Goal: Transaction & Acquisition: Purchase product/service

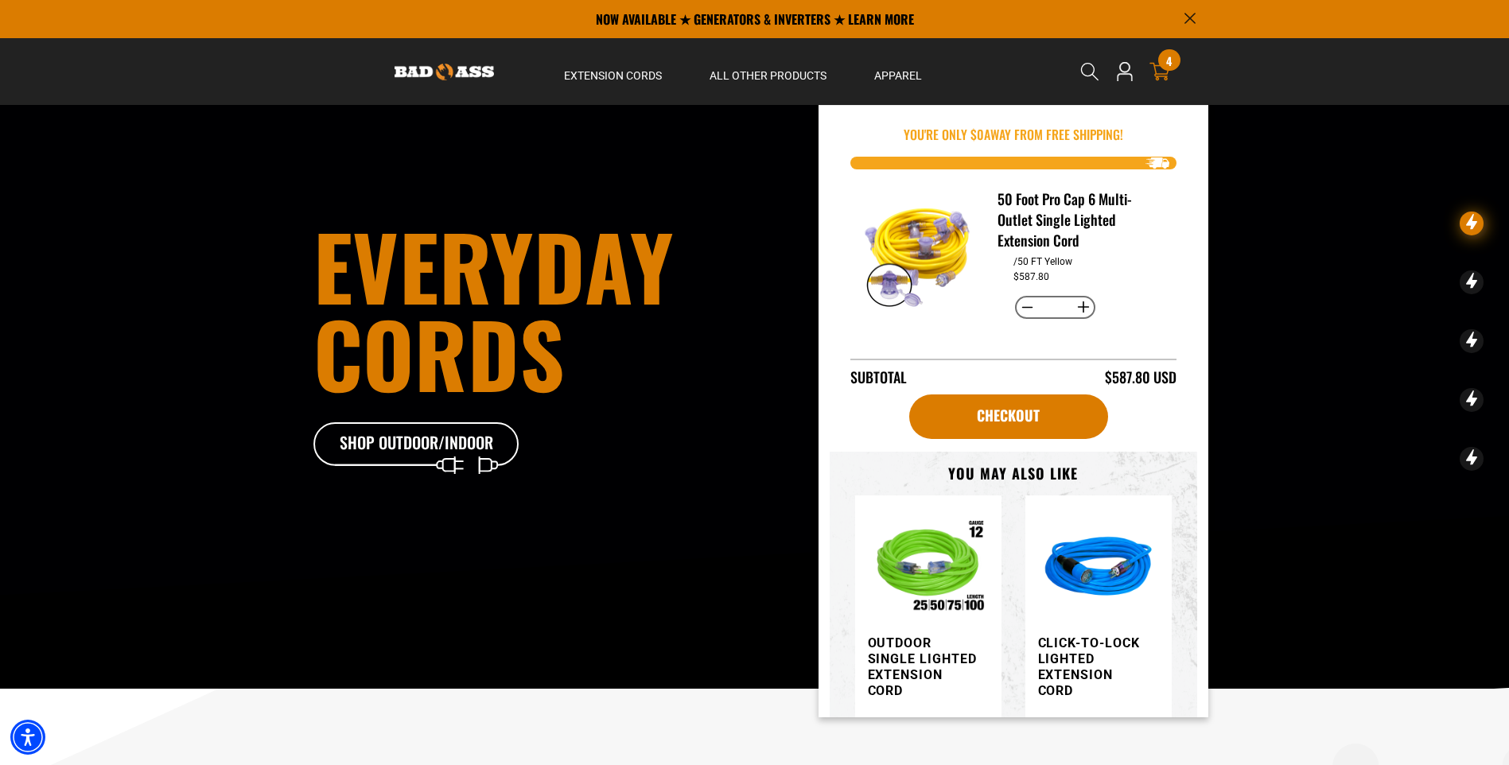
click at [1169, 59] on span "4" at bounding box center [1169, 61] width 6 height 12
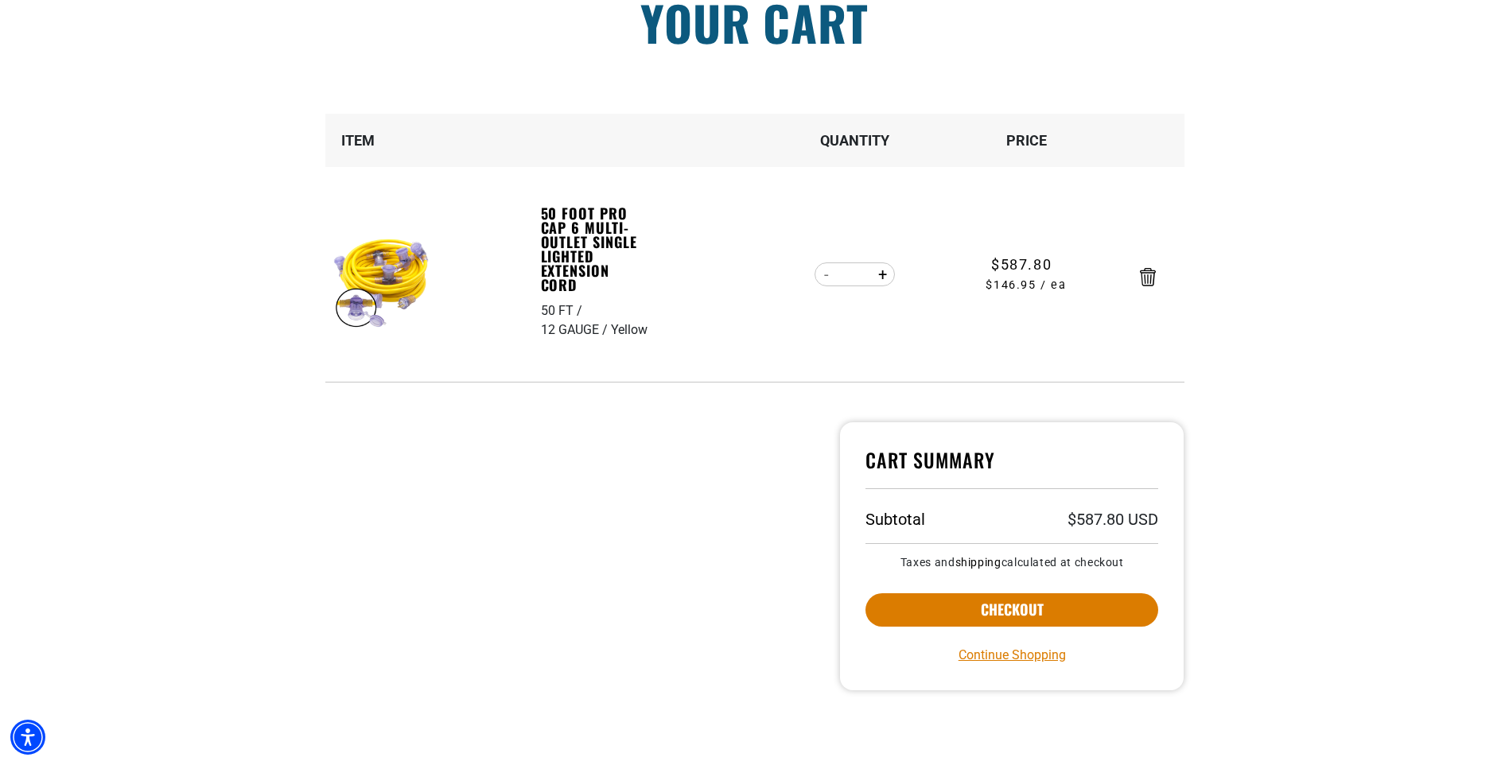
scroll to position [159, 0]
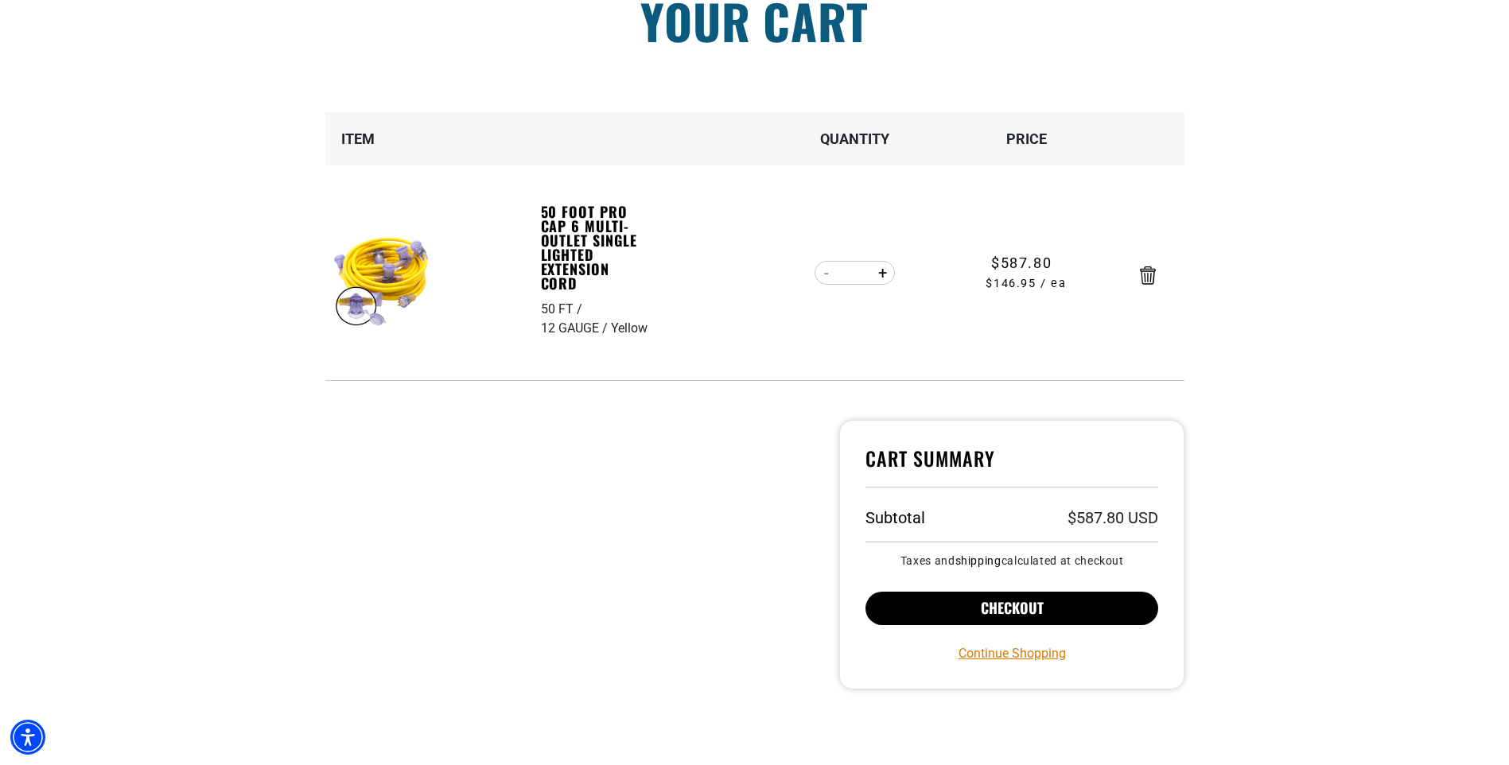
click at [1010, 609] on button "Checkout" at bounding box center [1013, 608] width 294 height 33
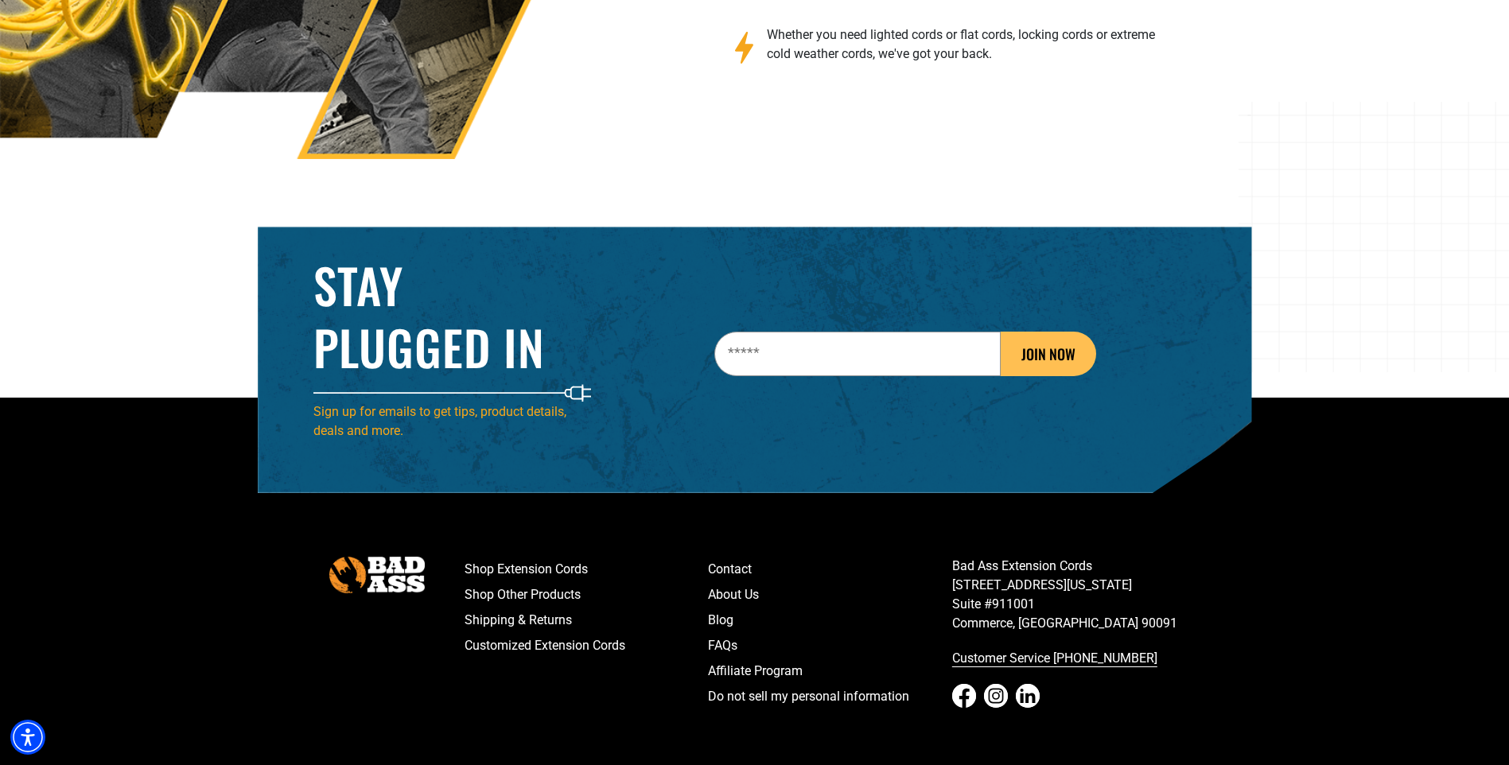
scroll to position [2555, 0]
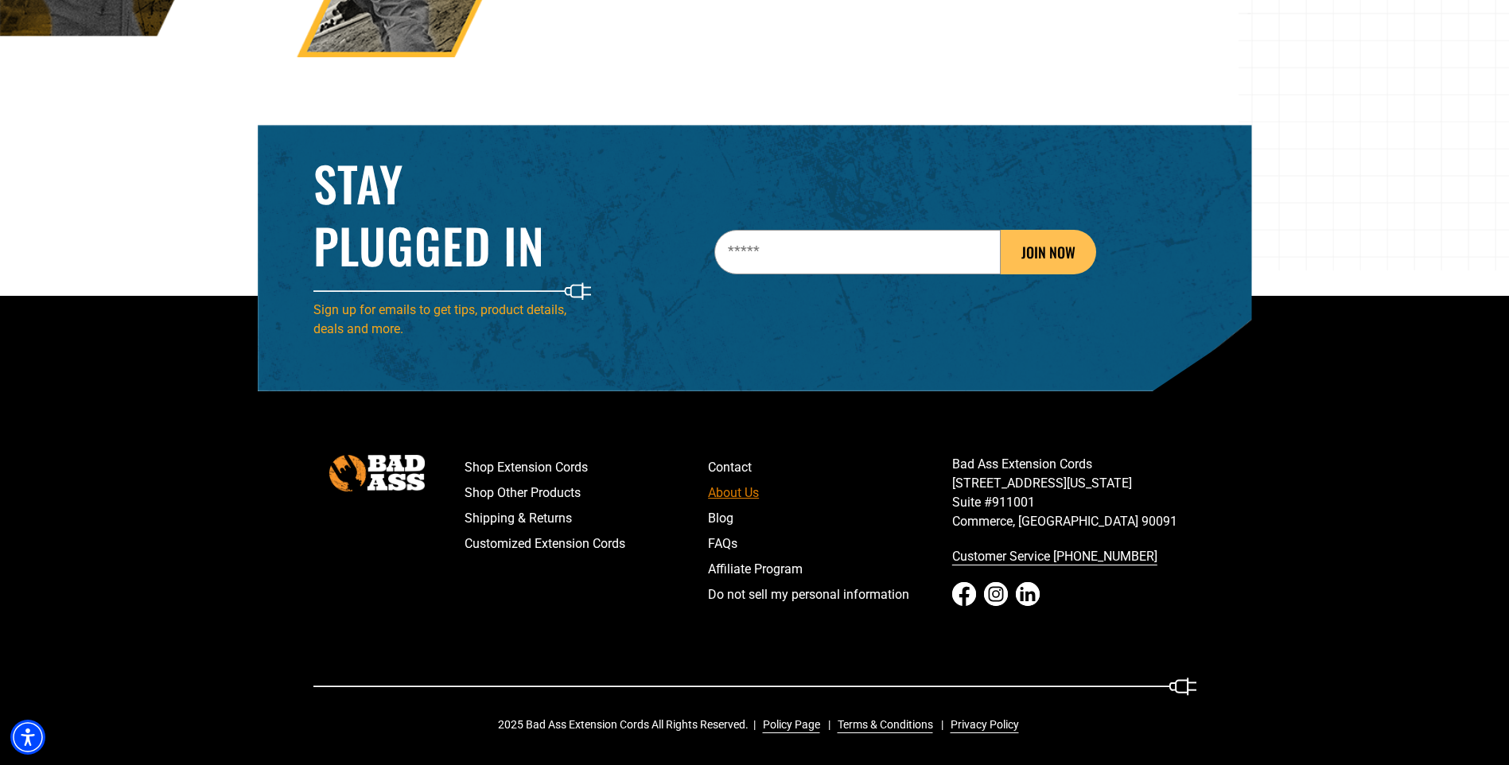
click at [731, 495] on link "About Us" at bounding box center [830, 493] width 244 height 25
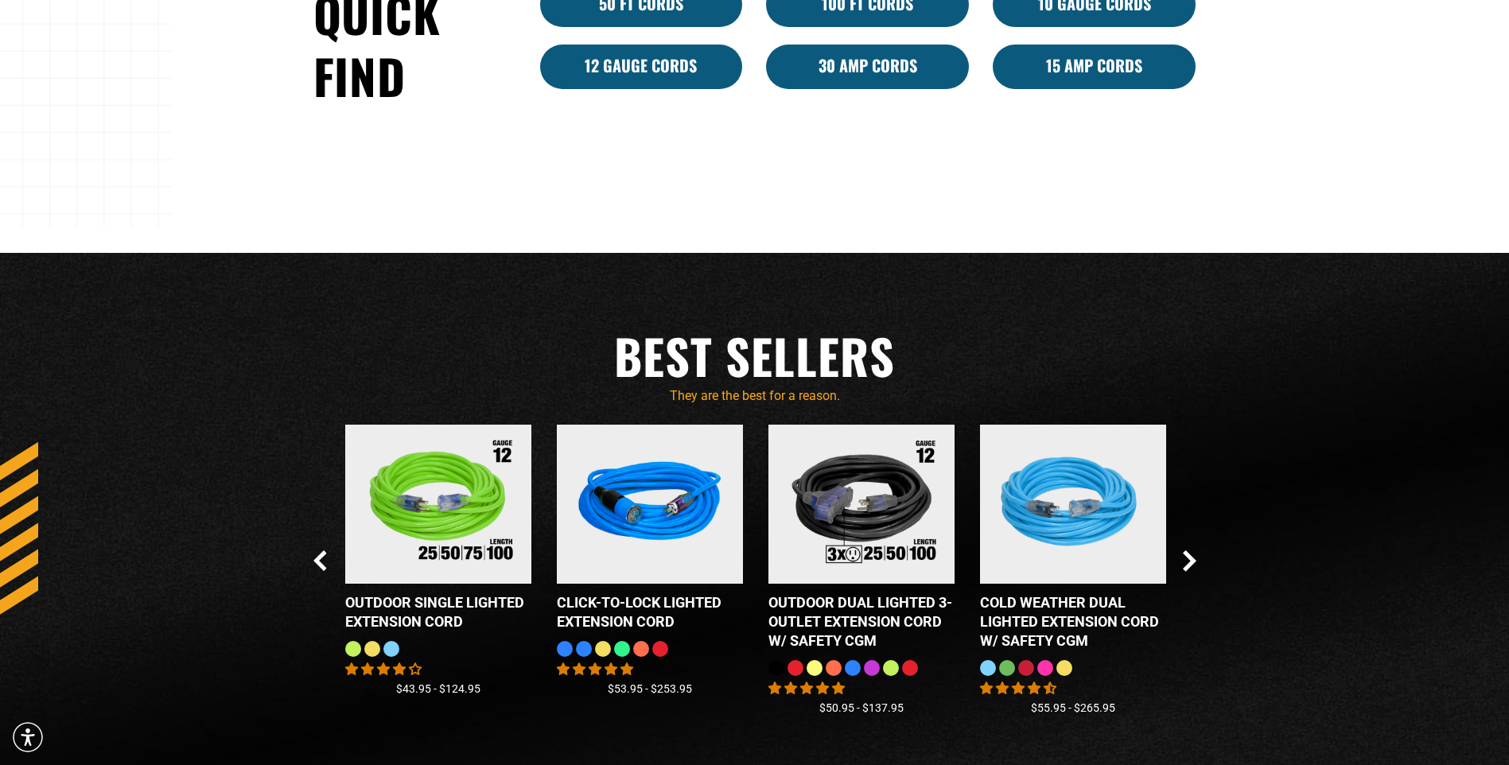
scroll to position [2555, 0]
